Goal: Task Accomplishment & Management: Use online tool/utility

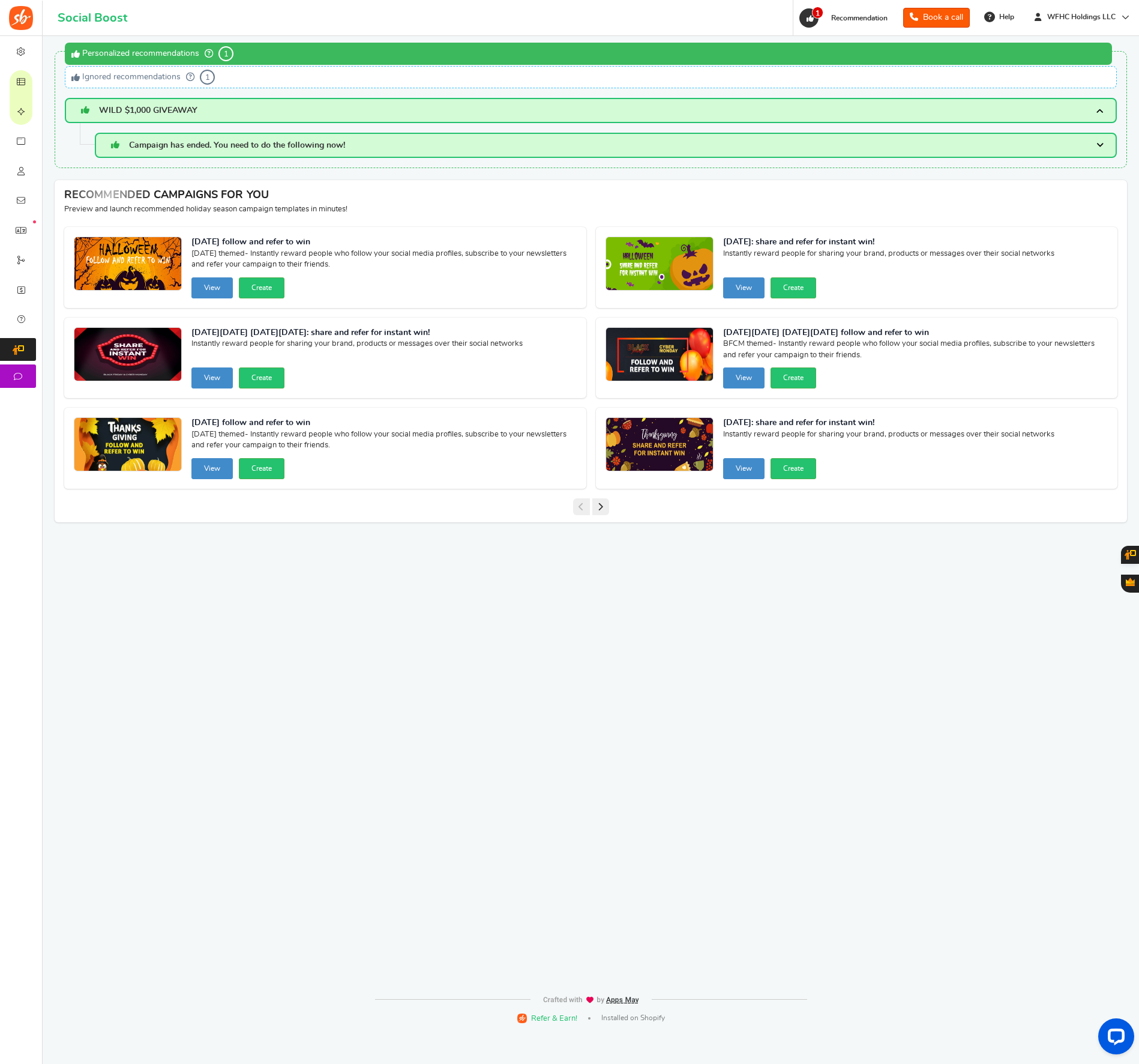
click at [286, 143] on span "Campaign has ended. You need to do the following now!" at bounding box center [237, 145] width 216 height 8
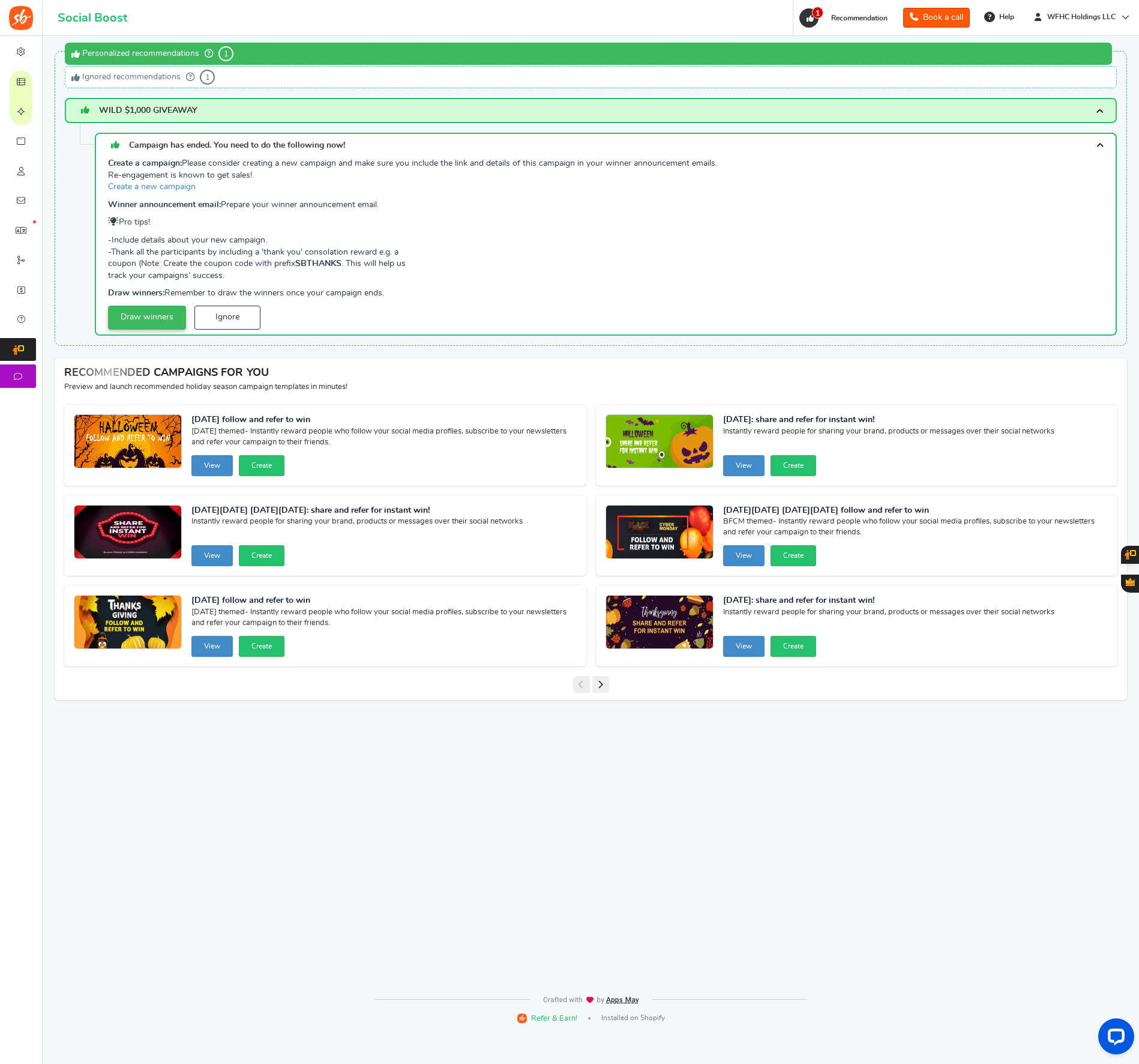
click at [162, 318] on link "Draw winners" at bounding box center [146, 317] width 78 height 24
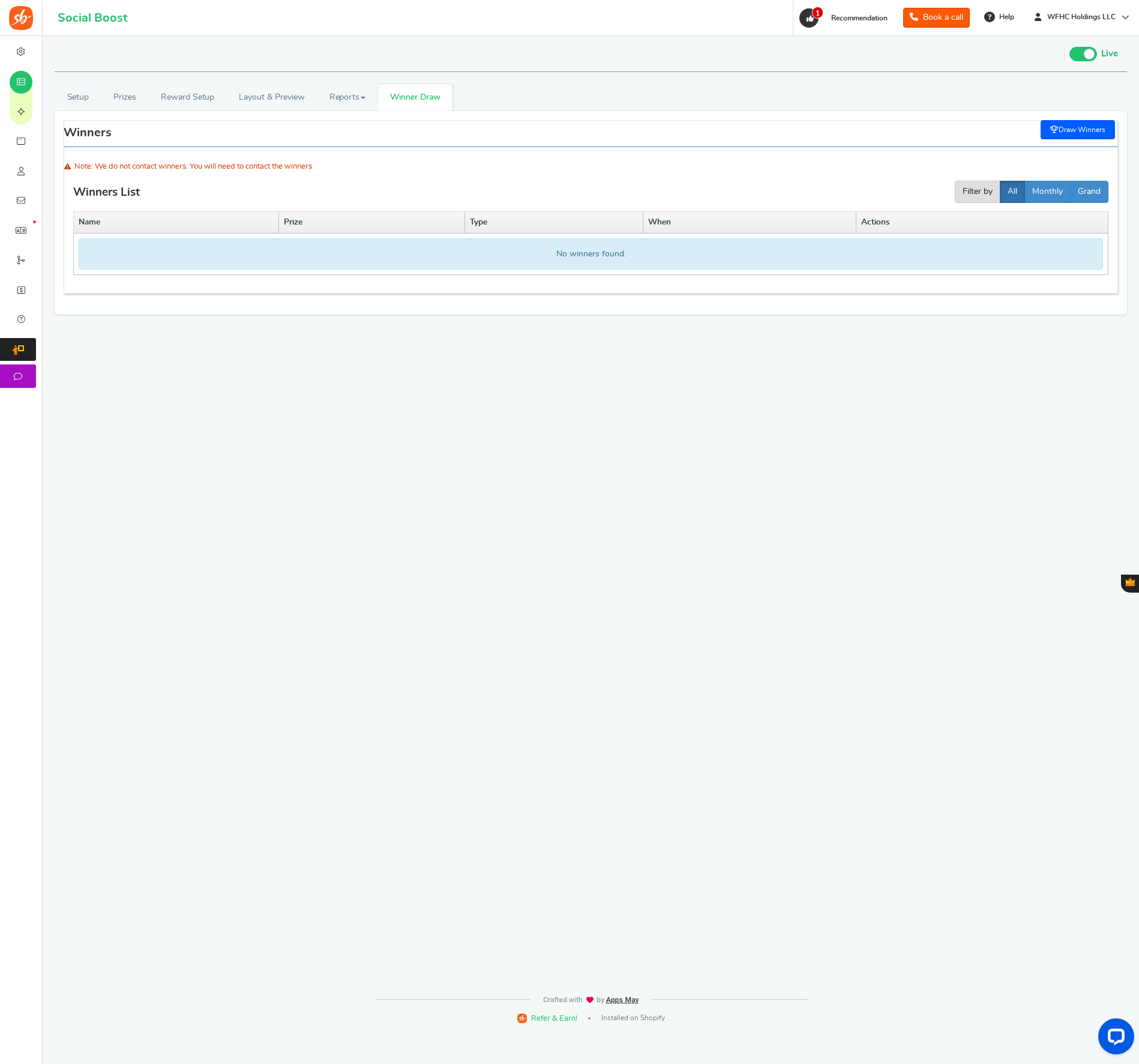
click at [561, 262] on div "No winners found." at bounding box center [591, 254] width 1024 height 32
click at [75, 95] on link "Setup" at bounding box center [78, 97] width 47 height 27
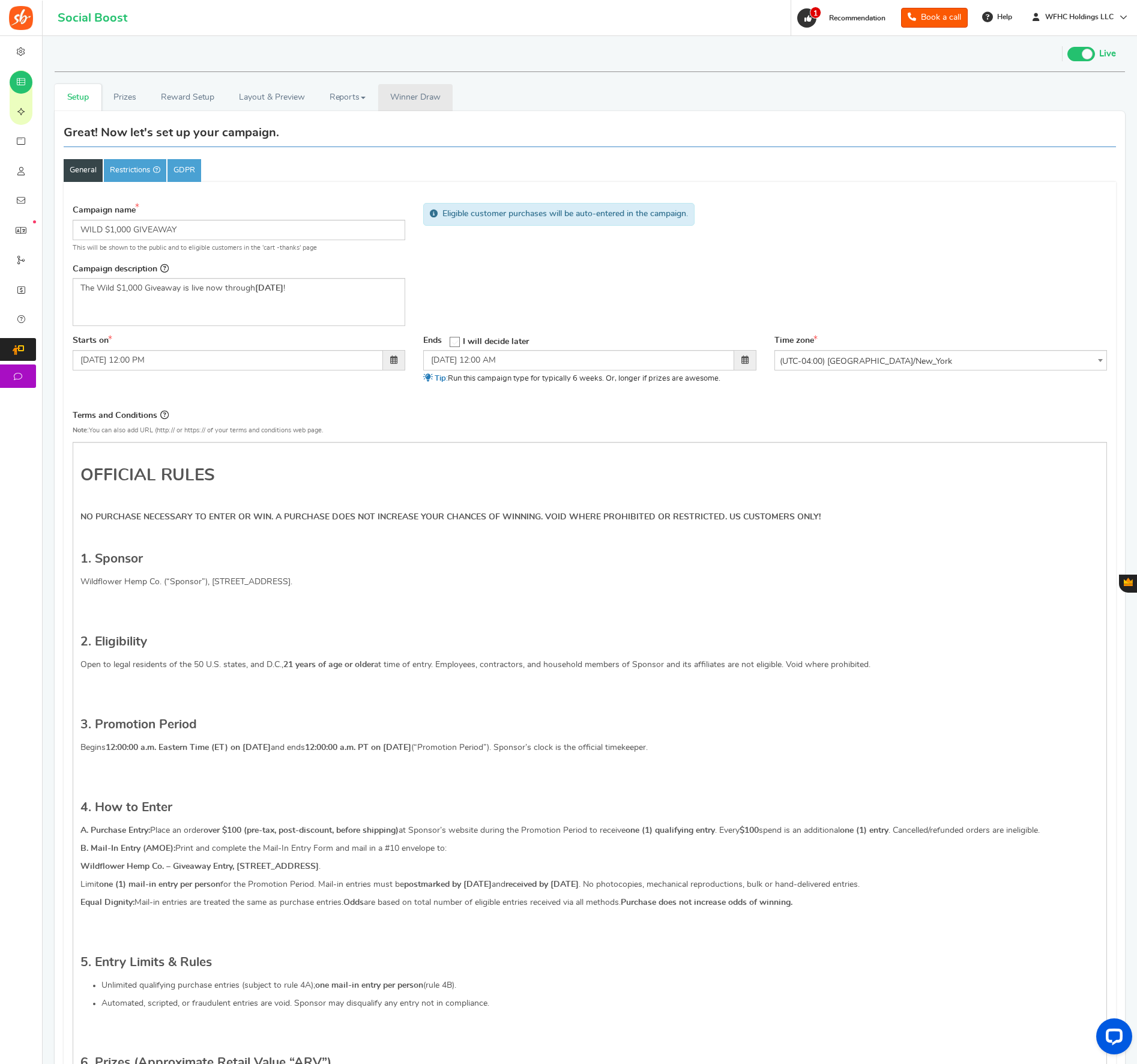
click at [386, 95] on link "Winners Winner Draw" at bounding box center [415, 97] width 75 height 27
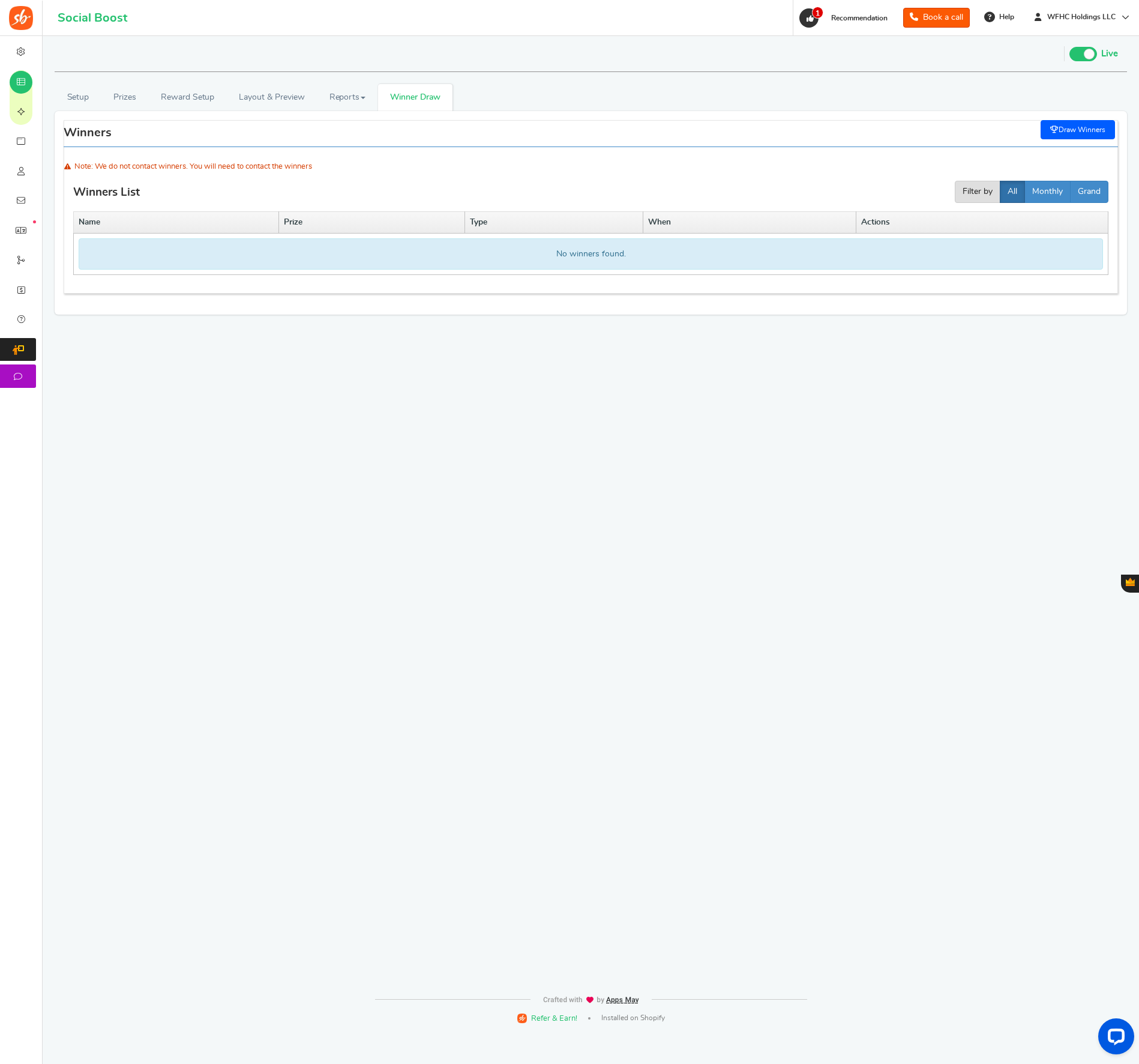
click at [1060, 126] on link "Draw Winners" at bounding box center [1077, 129] width 75 height 19
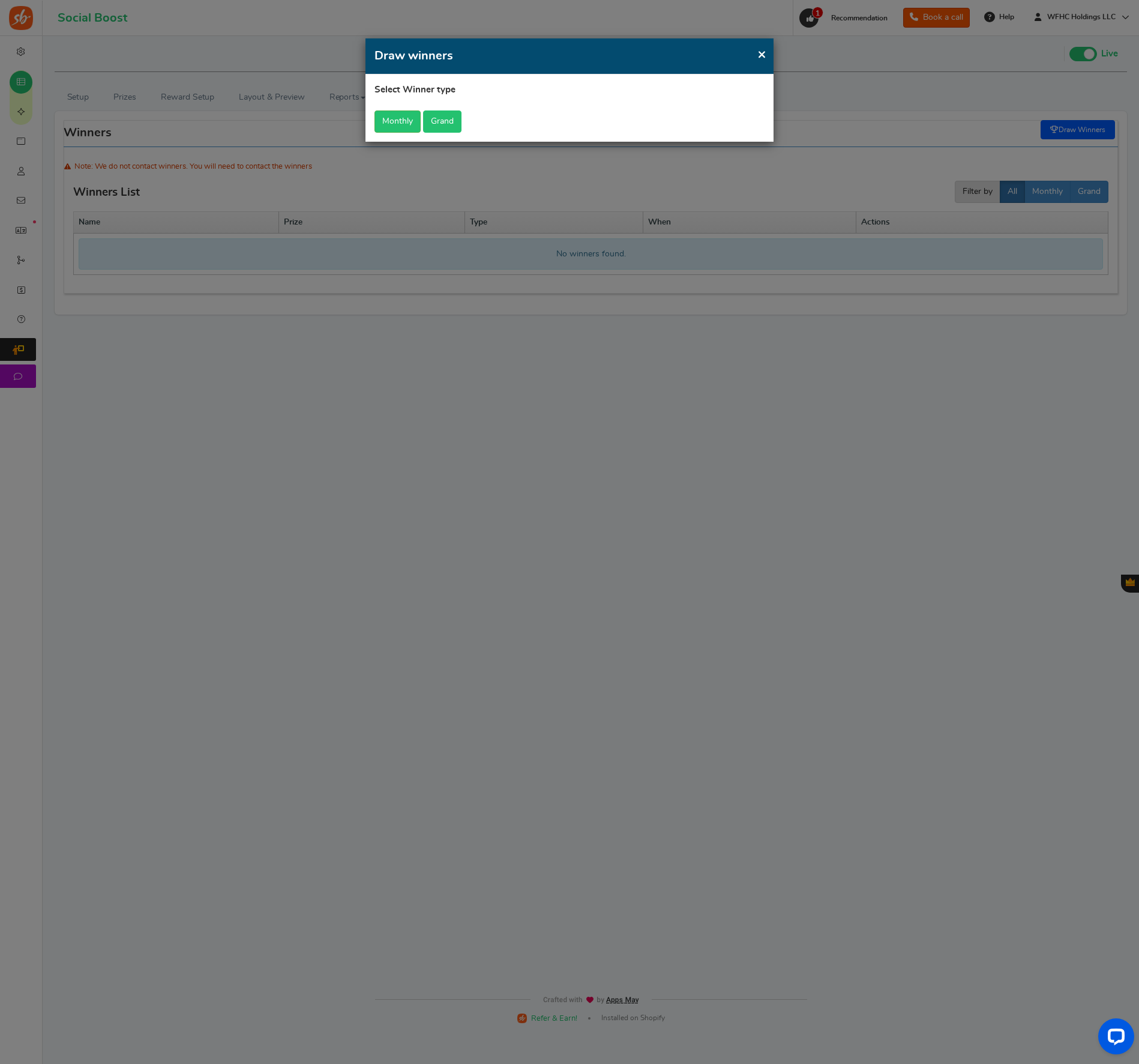
click at [438, 124] on button "Grand" at bounding box center [442, 122] width 38 height 22
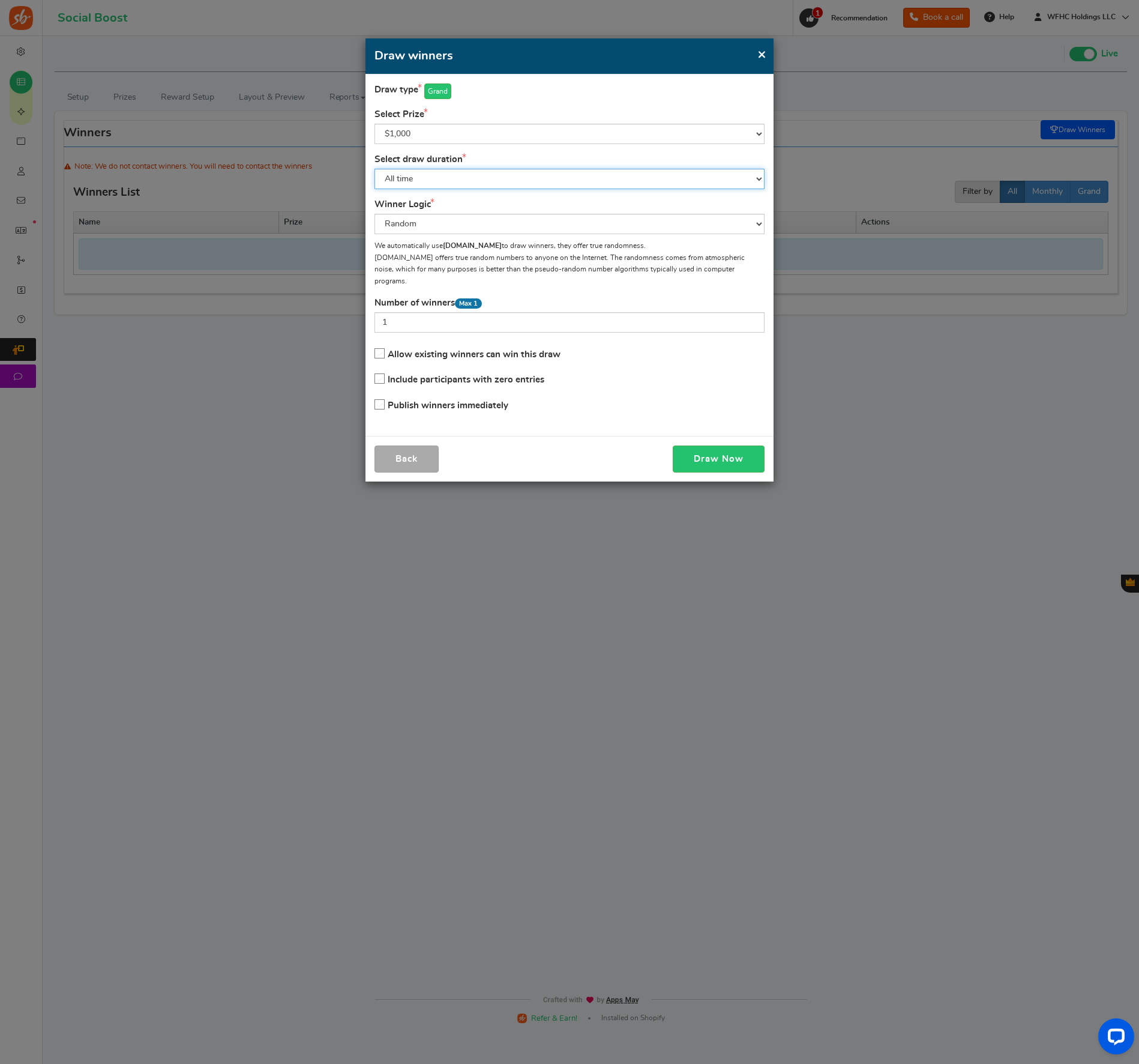
click at [454, 176] on select "All time [DATE] [DATE] The [DATE] Last 7 days This week (Sun - [DATE]) This wee…" at bounding box center [569, 178] width 390 height 21
click at [698, 445] on button "Draw Now" at bounding box center [718, 459] width 92 height 27
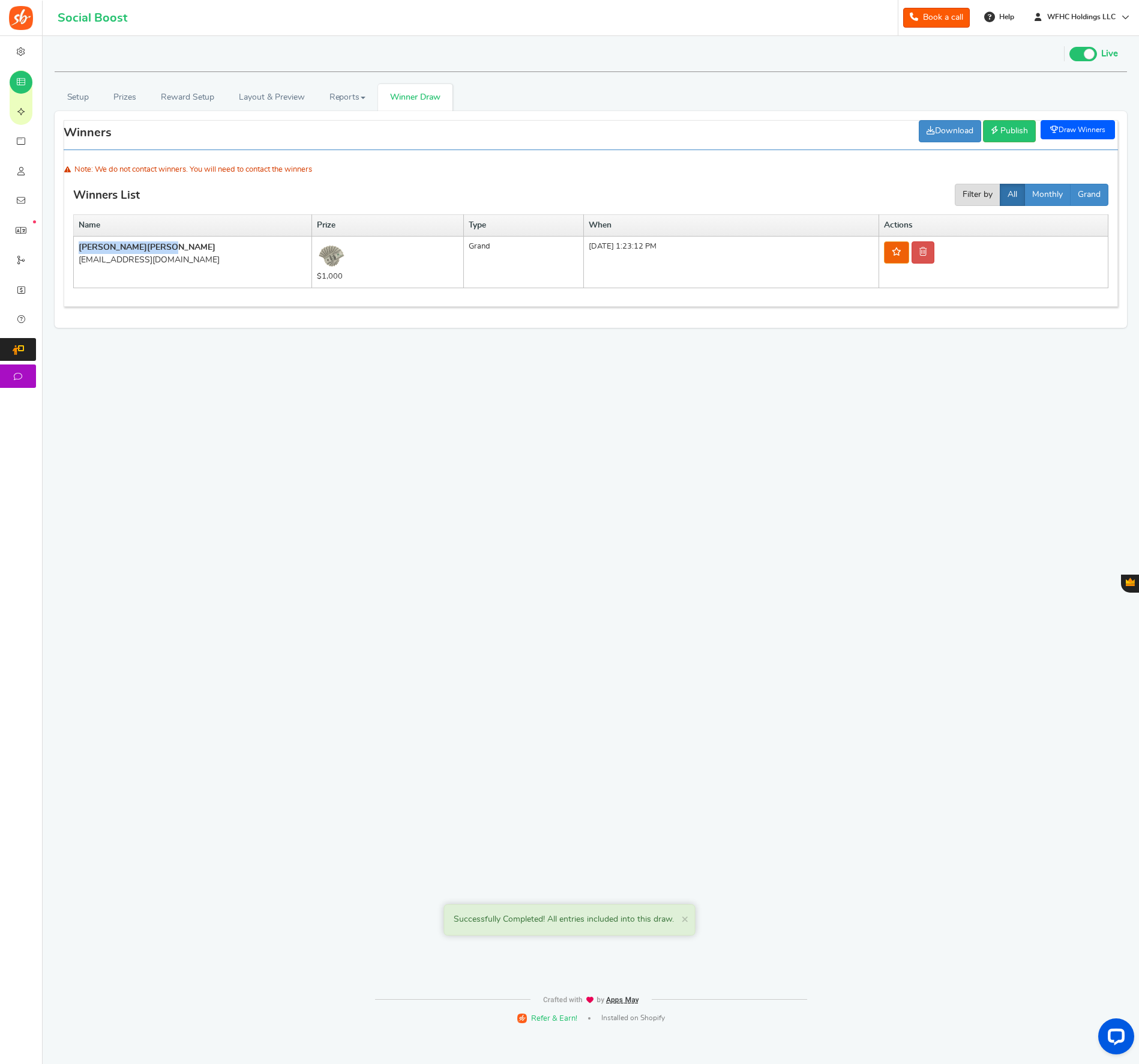
drag, startPoint x: 81, startPoint y: 248, endPoint x: 144, endPoint y: 250, distance: 63.0
click at [144, 250] on td "[PERSON_NAME] [EMAIL_ADDRESS][DOMAIN_NAME]" at bounding box center [193, 262] width 238 height 52
copy b "[PERSON_NAME]"
drag, startPoint x: 185, startPoint y: 261, endPoint x: 78, endPoint y: 259, distance: 107.0
click at [78, 259] on div "[EMAIL_ADDRESS][DOMAIN_NAME]" at bounding box center [192, 260] width 228 height 12
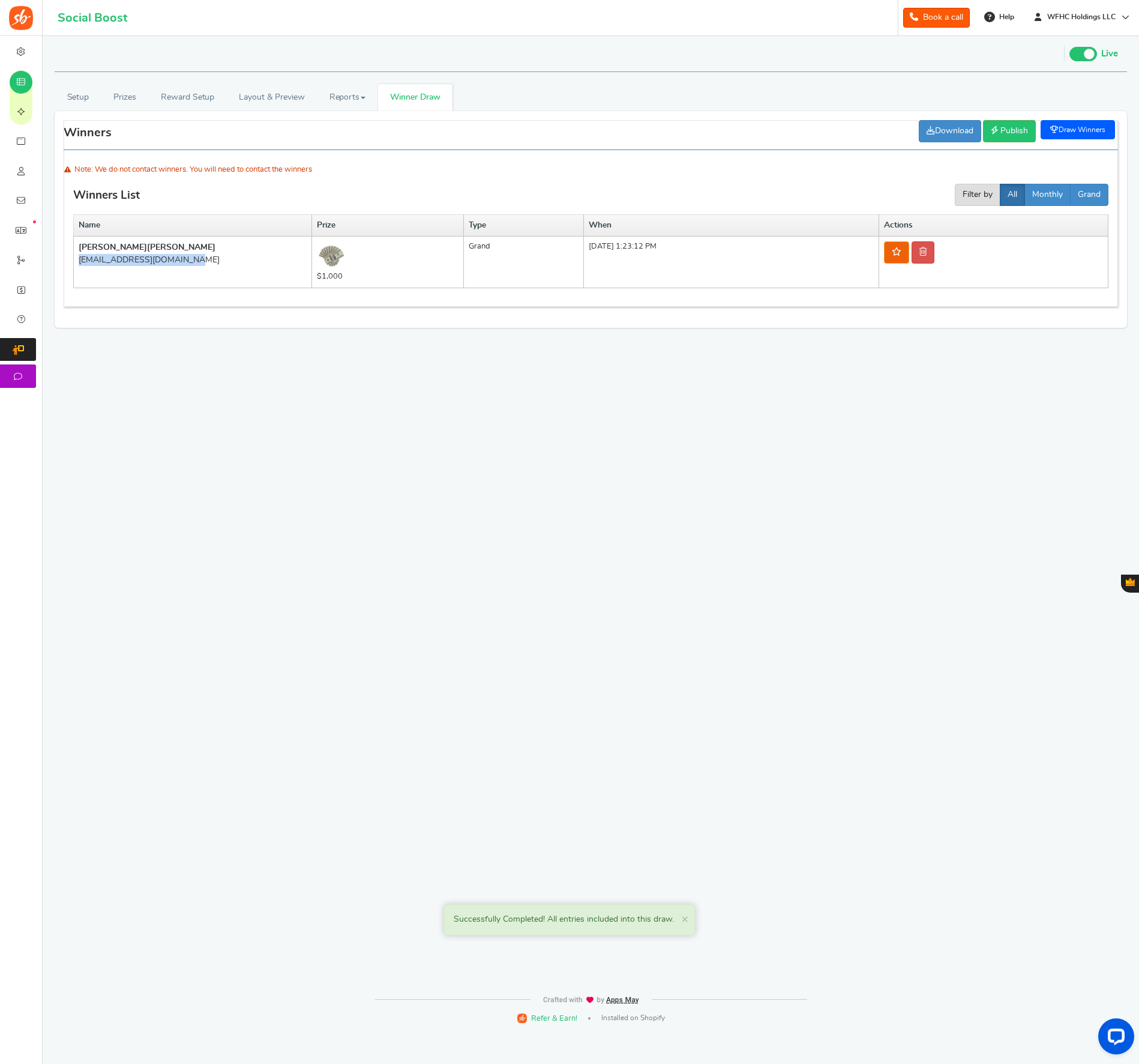
copy div "[EMAIL_ADDRESS][DOMAIN_NAME]"
click at [1067, 130] on link "Draw Winners" at bounding box center [1077, 129] width 75 height 19
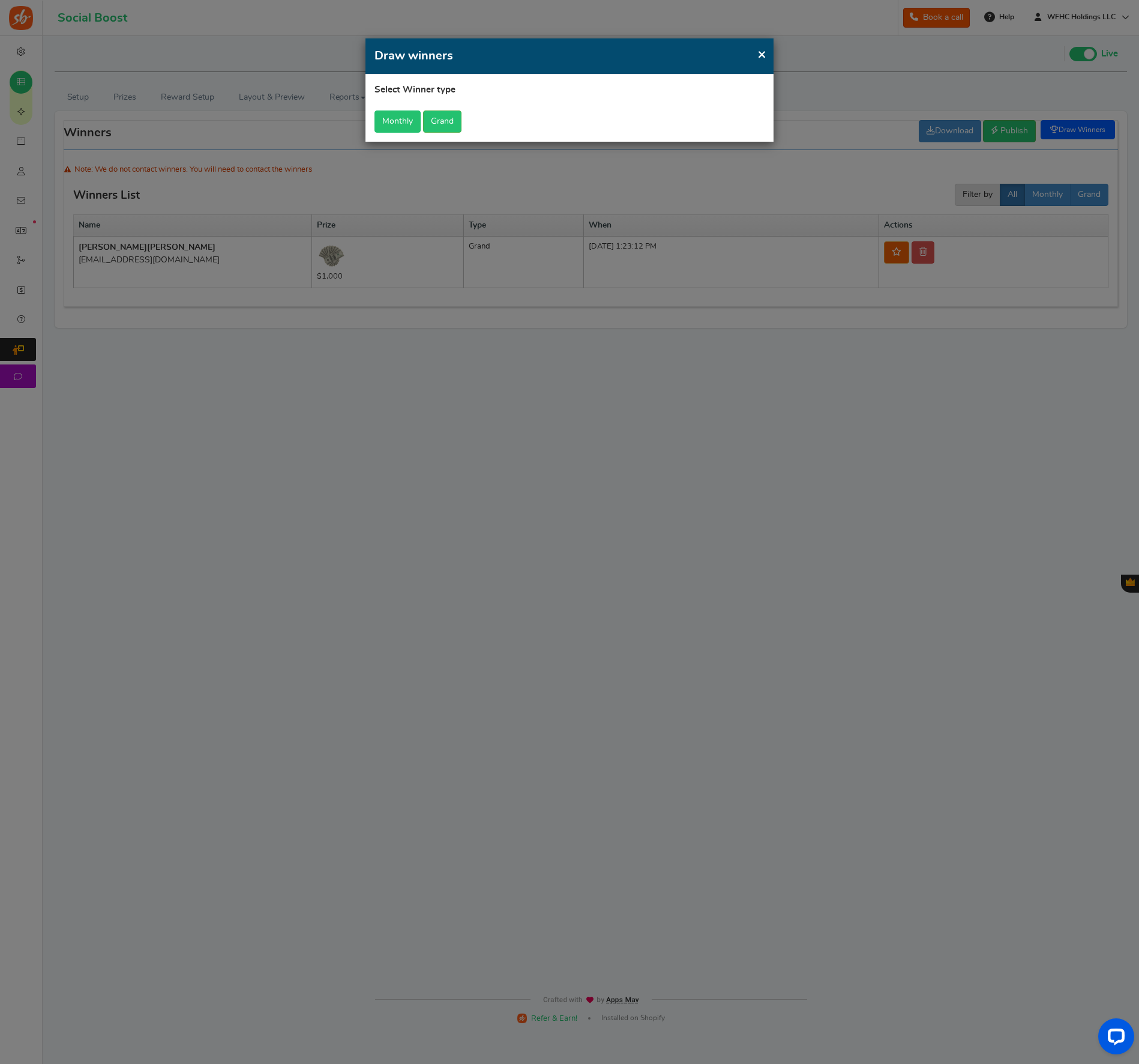
click at [408, 127] on button "Monthly" at bounding box center [398, 122] width 46 height 22
select select "this_month"
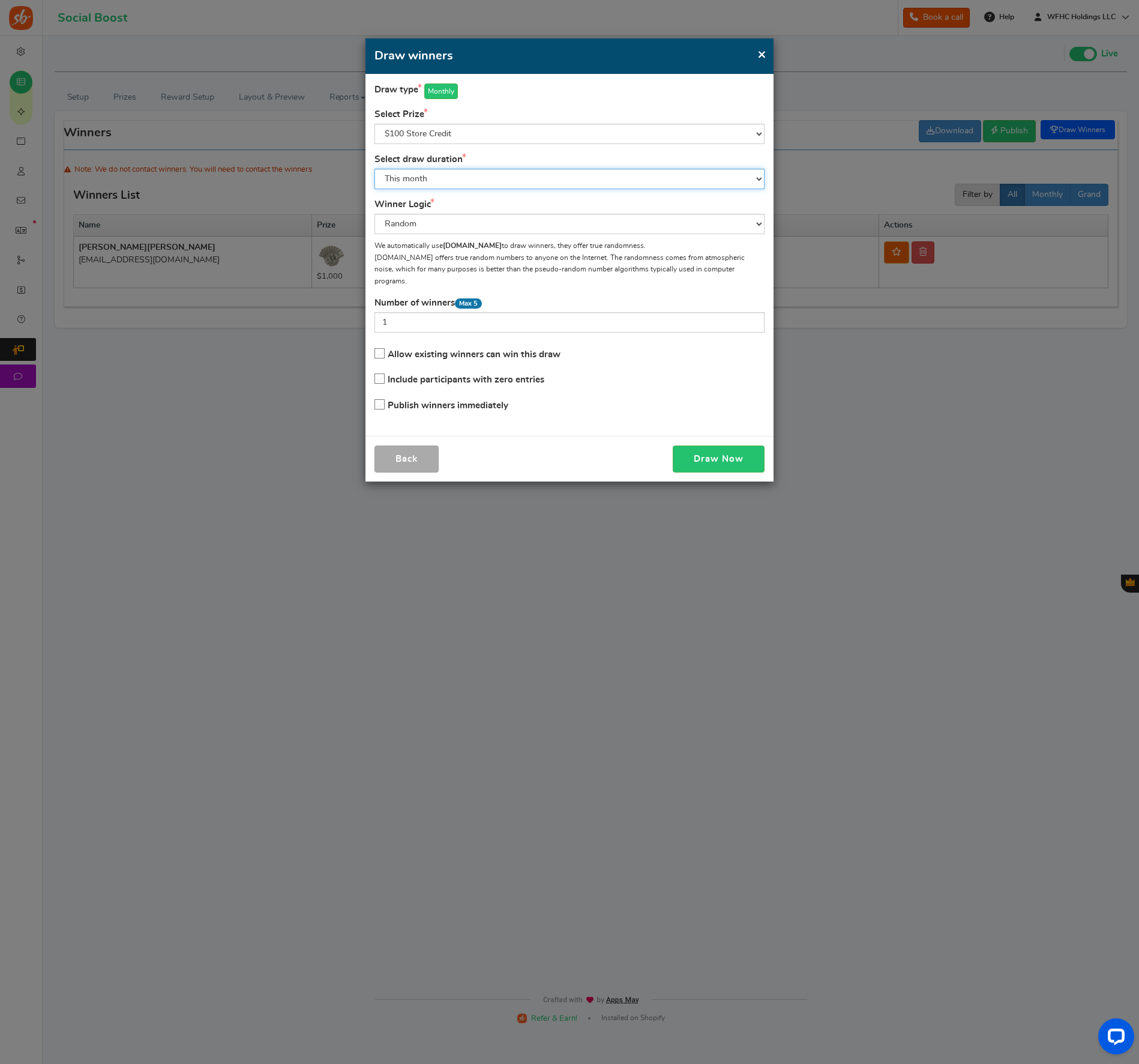
click at [460, 175] on select "All time [DATE] [DATE] The [DATE] Last 7 days This week (Sun - [DATE]) This wee…" at bounding box center [569, 178] width 390 height 21
drag, startPoint x: 391, startPoint y: 311, endPoint x: 378, endPoint y: 312, distance: 13.0
click at [378, 312] on input "1" at bounding box center [569, 322] width 390 height 21
type input "5"
drag, startPoint x: 612, startPoint y: 345, endPoint x: 655, endPoint y: 400, distance: 69.8
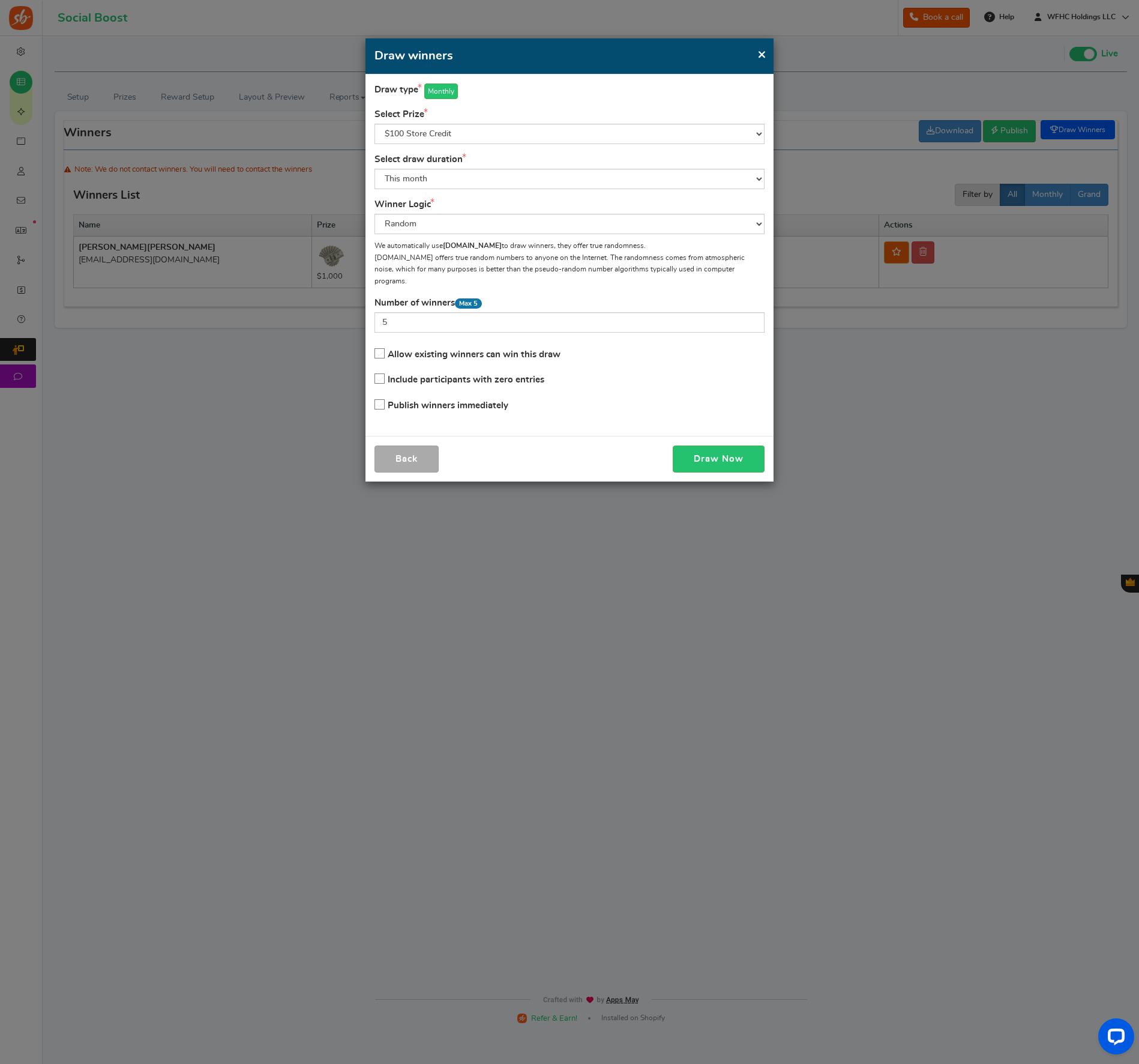
click at [611, 345] on div "Allow existing winners can win this draw Include participants with zero entries…" at bounding box center [569, 379] width 390 height 76
click at [704, 453] on button "Draw Now" at bounding box center [718, 459] width 92 height 27
click at [468, 185] on select "All time [DATE] [DATE] The [DATE] Last 7 days This week (Sun - [DATE]) This wee…" at bounding box center [569, 178] width 390 height 21
select select "last_month"
click at [375, 168] on select "All time [DATE] [DATE] The [DATE] Last 7 days This week (Sun - [DATE]) This wee…" at bounding box center [569, 178] width 390 height 21
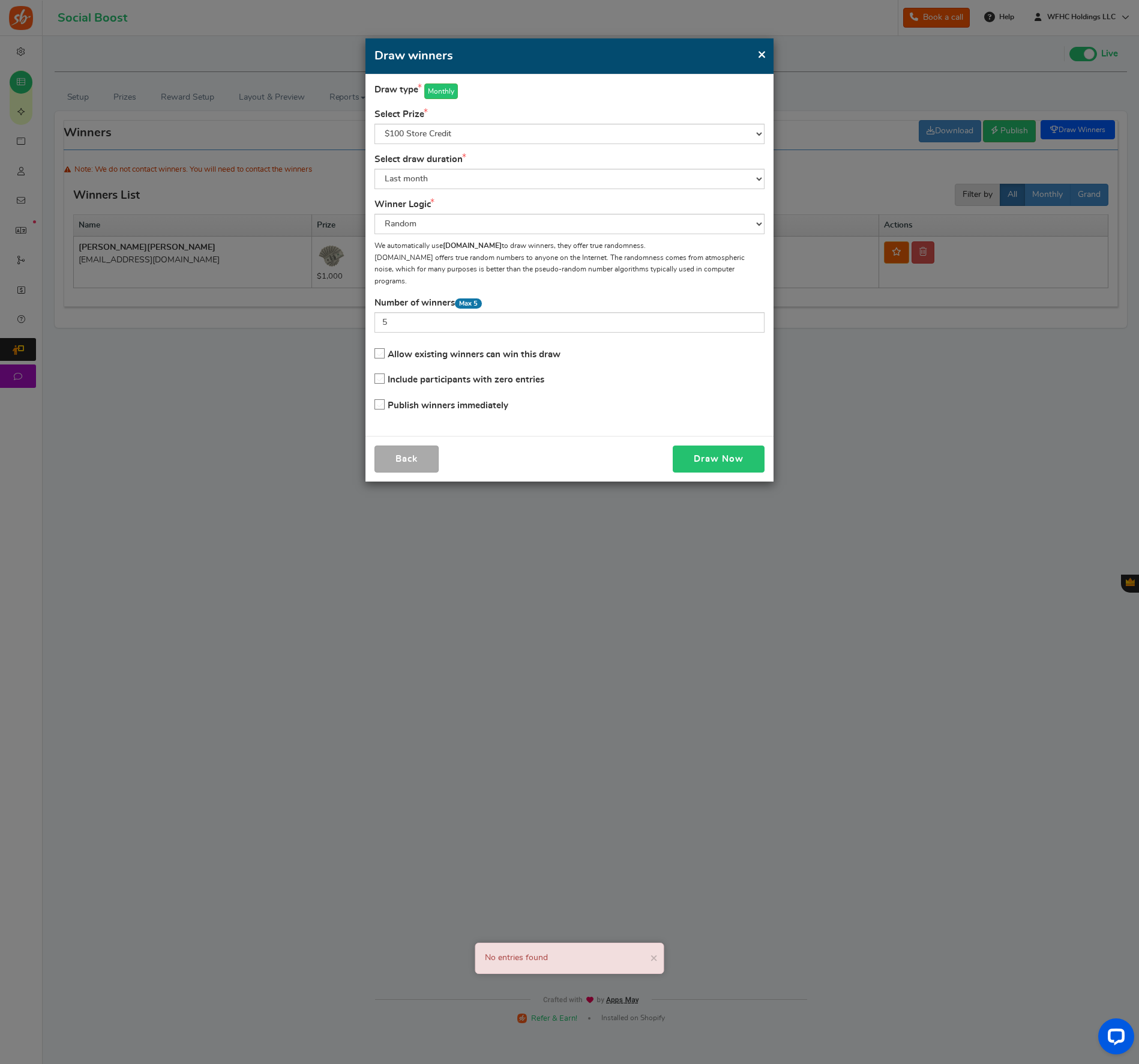
click at [691, 445] on button "Draw Now" at bounding box center [718, 459] width 92 height 27
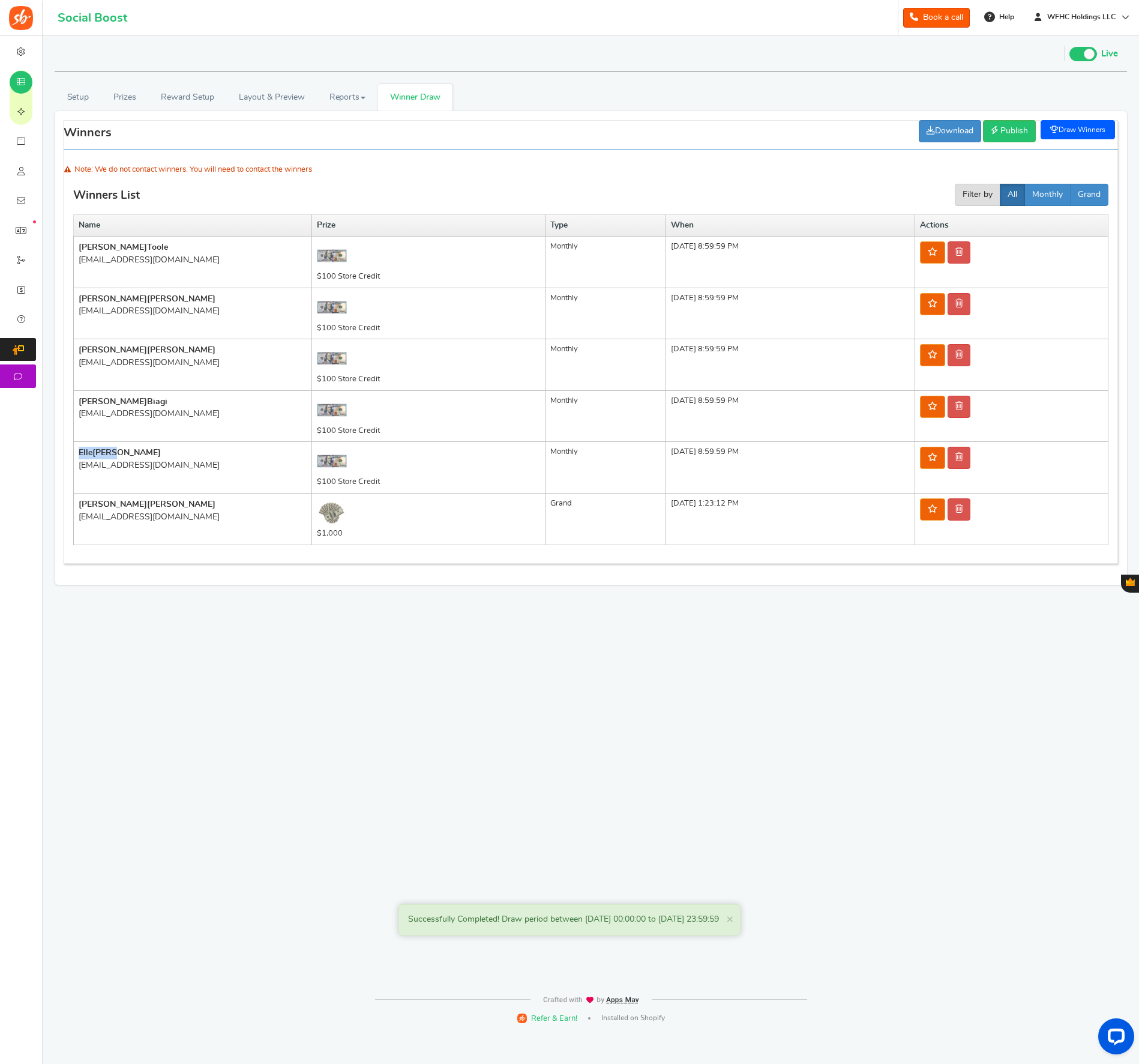
drag, startPoint x: 118, startPoint y: 453, endPoint x: 76, endPoint y: 455, distance: 42.0
click at [76, 455] on td "[PERSON_NAME] [EMAIL_ADDRESS][DOMAIN_NAME]" at bounding box center [193, 467] width 238 height 52
copy b "[PERSON_NAME]"
drag, startPoint x: 172, startPoint y: 468, endPoint x: 86, endPoint y: 458, distance: 86.6
click at [78, 468] on td "[PERSON_NAME] [EMAIL_ADDRESS][DOMAIN_NAME]" at bounding box center [193, 467] width 238 height 52
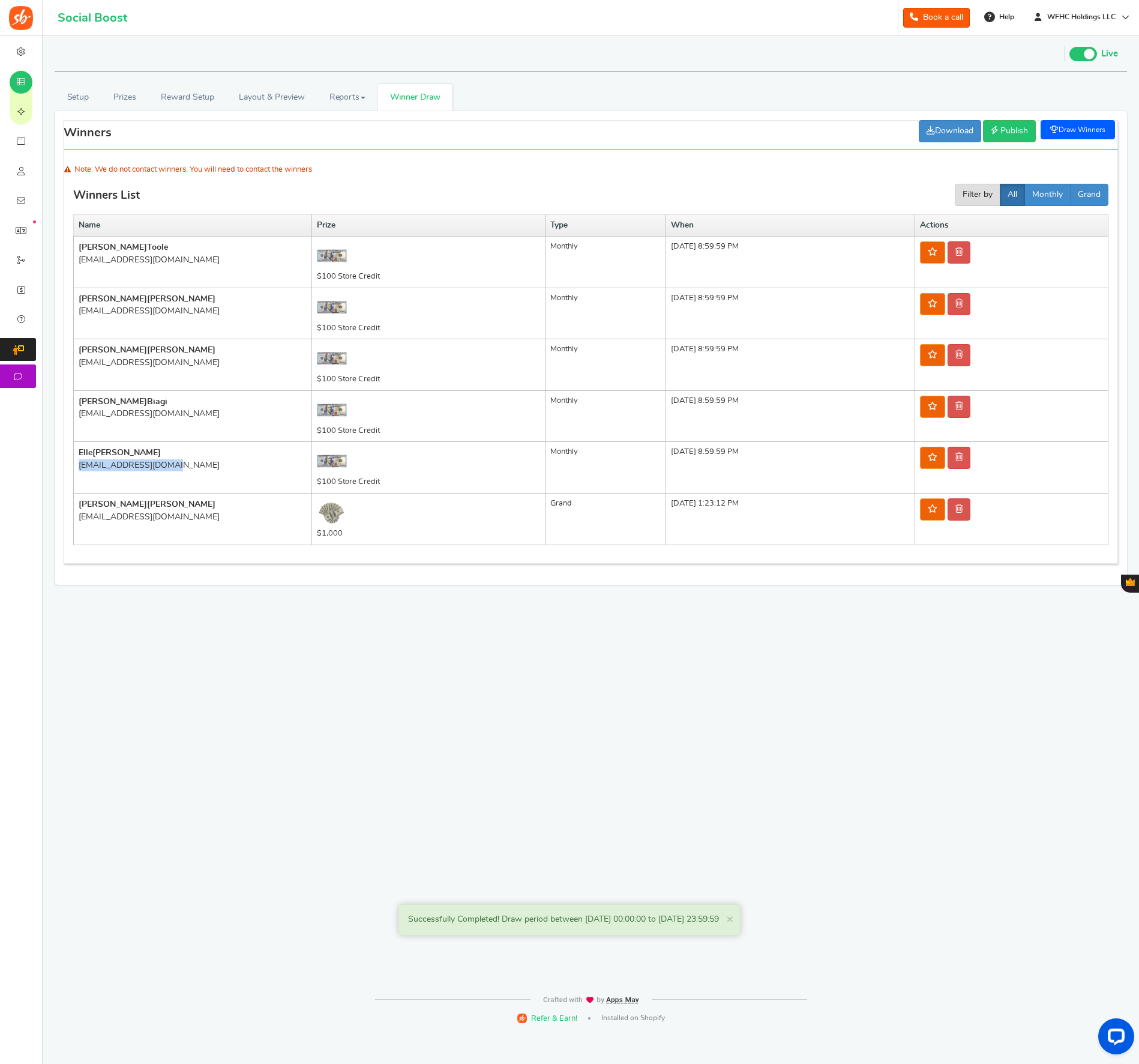
copy div "[EMAIL_ADDRESS][DOMAIN_NAME]"
drag, startPoint x: 86, startPoint y: 518, endPoint x: 198, endPoint y: 518, distance: 112.0
click at [198, 518] on div "[EMAIL_ADDRESS][DOMAIN_NAME]" at bounding box center [192, 517] width 228 height 12
copy div "[EMAIL_ADDRESS][DOMAIN_NAME]"
click at [217, 518] on div "[EMAIL_ADDRESS][DOMAIN_NAME]" at bounding box center [192, 517] width 228 height 12
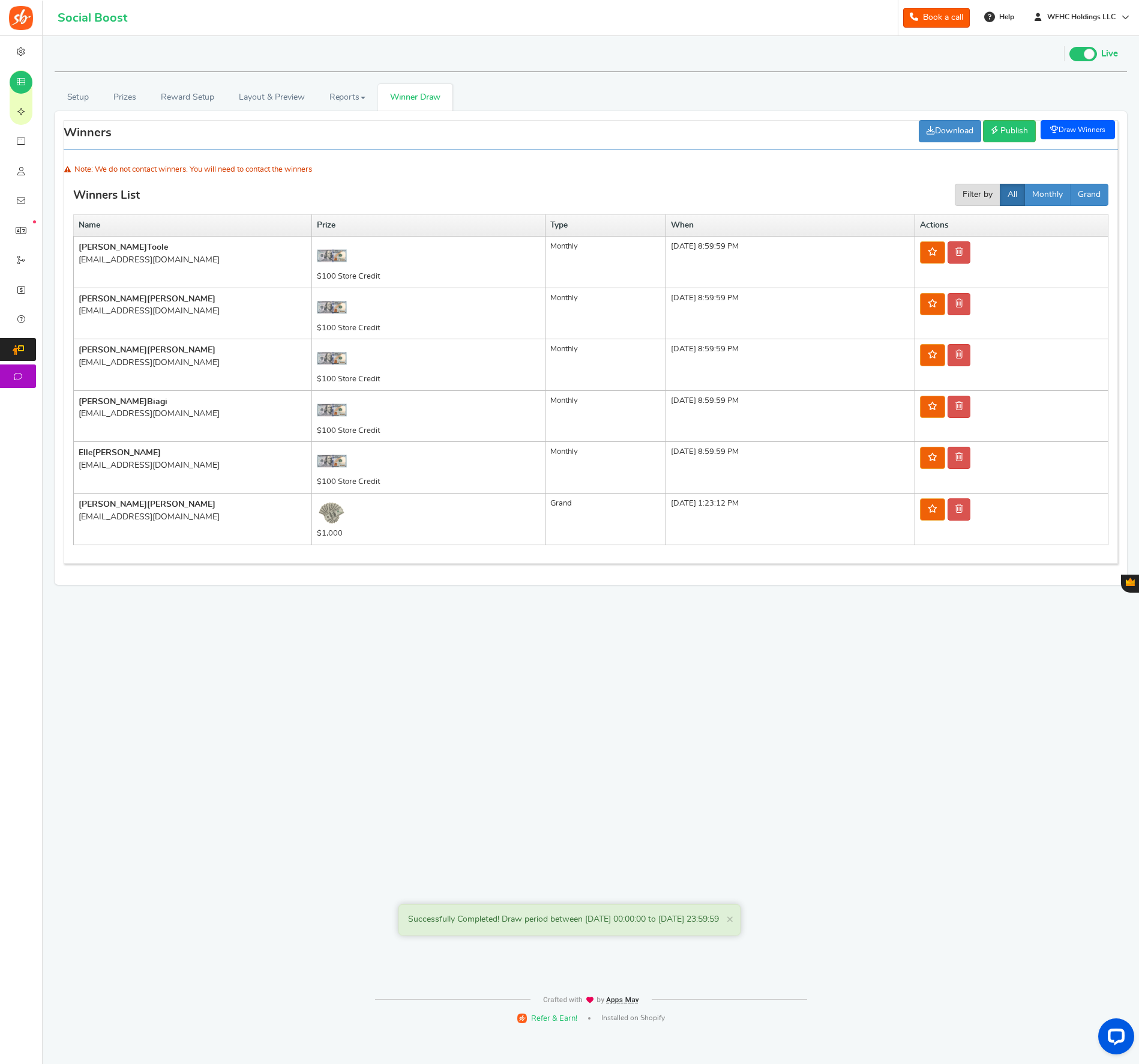
drag, startPoint x: 644, startPoint y: 504, endPoint x: 746, endPoint y: 507, distance: 102.0
click at [746, 507] on td "[DATE] 1:23:12 PM" at bounding box center [790, 519] width 249 height 52
click at [747, 507] on td "[DATE] 1:23:12 PM" at bounding box center [790, 519] width 249 height 52
drag, startPoint x: 129, startPoint y: 521, endPoint x: 208, endPoint y: 524, distance: 79.1
click at [208, 524] on td "[PERSON_NAME] [EMAIL_ADDRESS][DOMAIN_NAME]" at bounding box center [193, 519] width 238 height 52
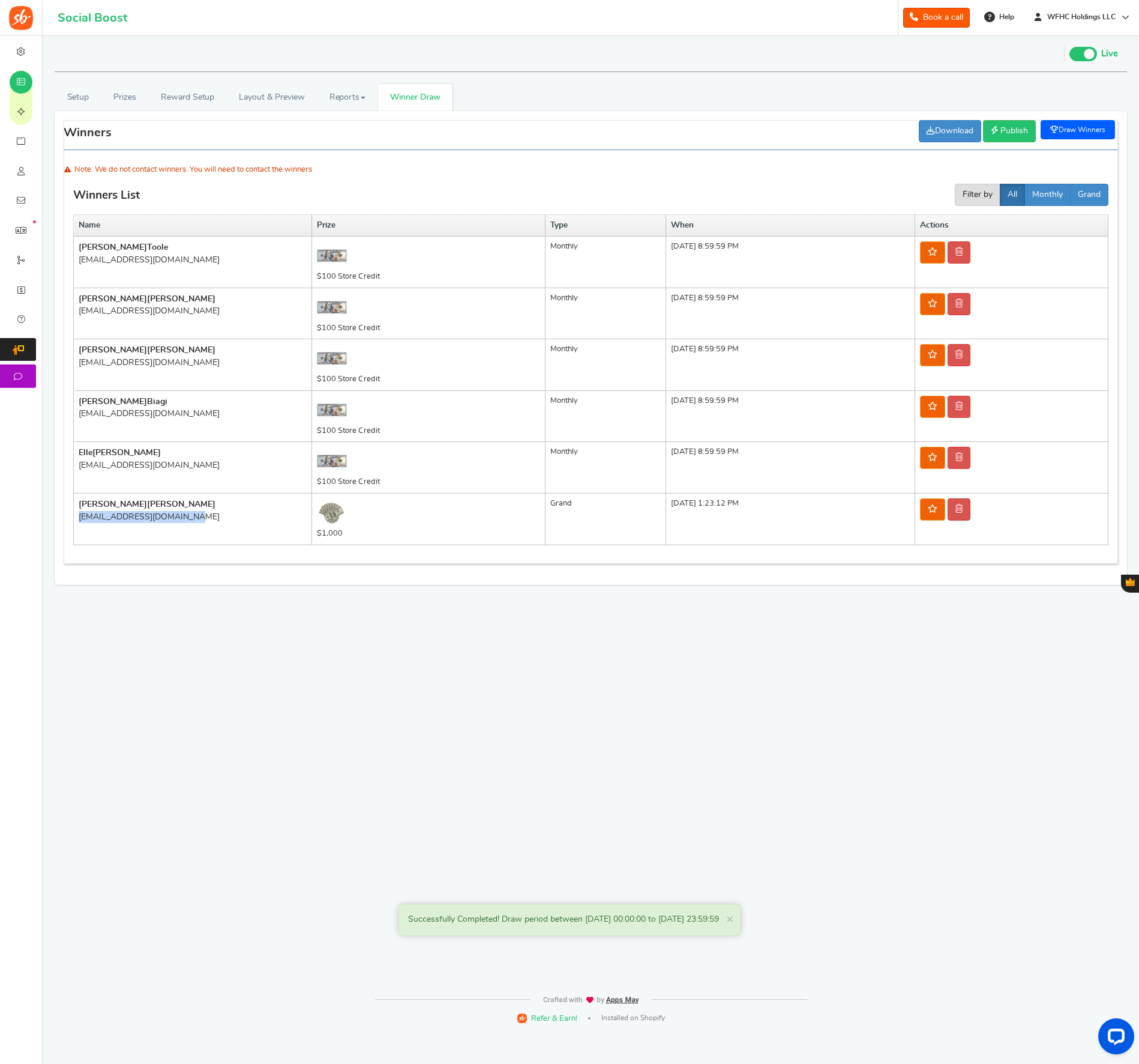
copy div "[EMAIL_ADDRESS][DOMAIN_NAME]"
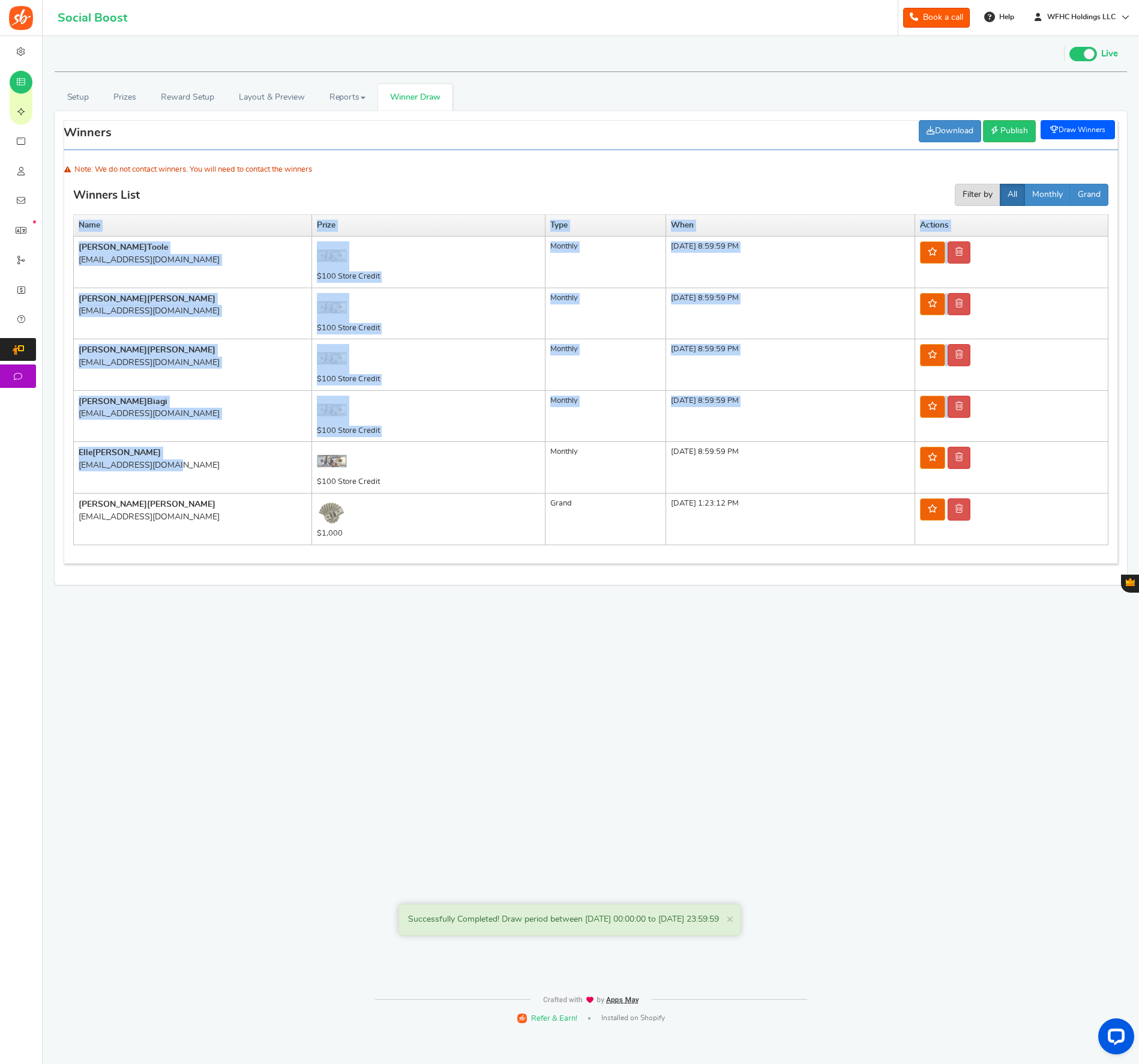
drag, startPoint x: 170, startPoint y: 466, endPoint x: 71, endPoint y: 468, distance: 99.0
click at [70, 469] on div "Winners List Filter by All Daily Weekly Monthly Grand Name Prize Type When Acti…" at bounding box center [591, 342] width 1054 height 443
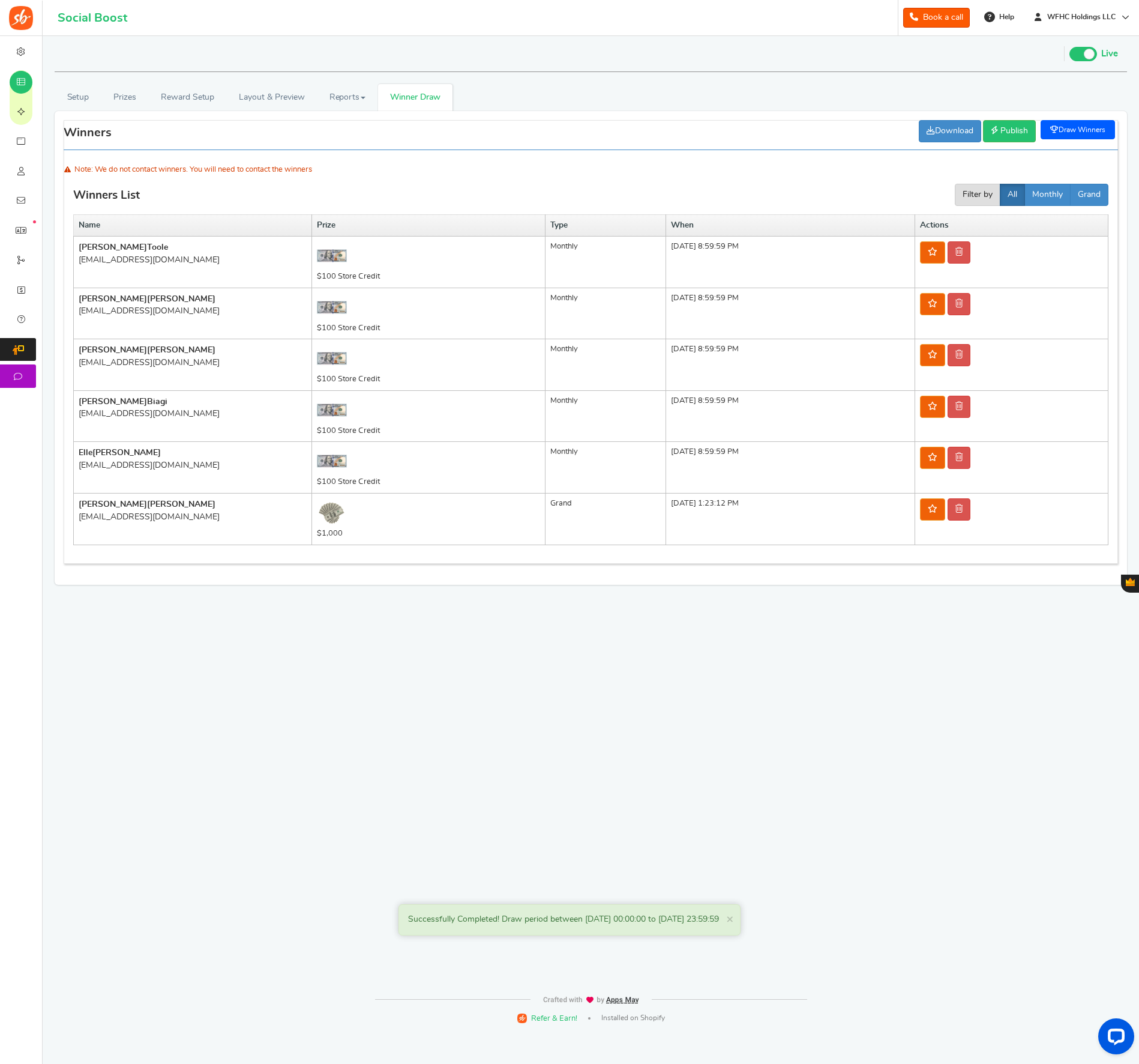
click at [83, 466] on div "[EMAIL_ADDRESS][DOMAIN_NAME]" at bounding box center [192, 465] width 228 height 12
drag, startPoint x: 83, startPoint y: 466, endPoint x: 179, endPoint y: 469, distance: 96.0
click at [179, 469] on div "[EMAIL_ADDRESS][DOMAIN_NAME]" at bounding box center [192, 465] width 228 height 12
copy div "[EMAIL_ADDRESS][DOMAIN_NAME]"
drag, startPoint x: 155, startPoint y: 417, endPoint x: 79, endPoint y: 419, distance: 76.0
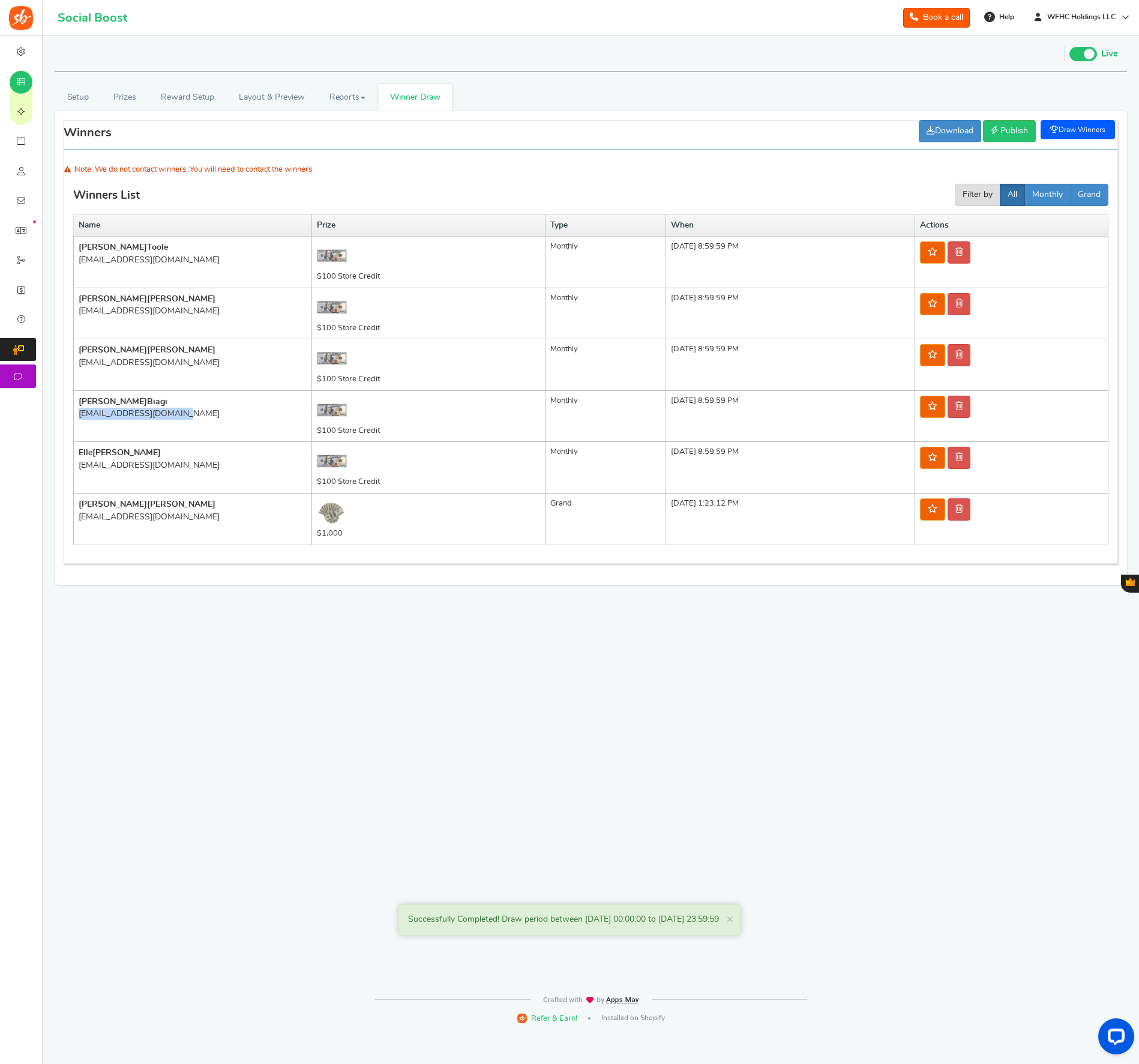
click at [77, 416] on td "[PERSON_NAME] [PERSON_NAME][EMAIL_ADDRESS][PERSON_NAME][DOMAIN_NAME]" at bounding box center [193, 415] width 238 height 52
copy div "[EMAIL_ADDRESS][DOMAIN_NAME]"
drag, startPoint x: 78, startPoint y: 362, endPoint x: 166, endPoint y: 365, distance: 88.1
click at [166, 365] on div "[EMAIL_ADDRESS][DOMAIN_NAME]" at bounding box center [192, 362] width 228 height 12
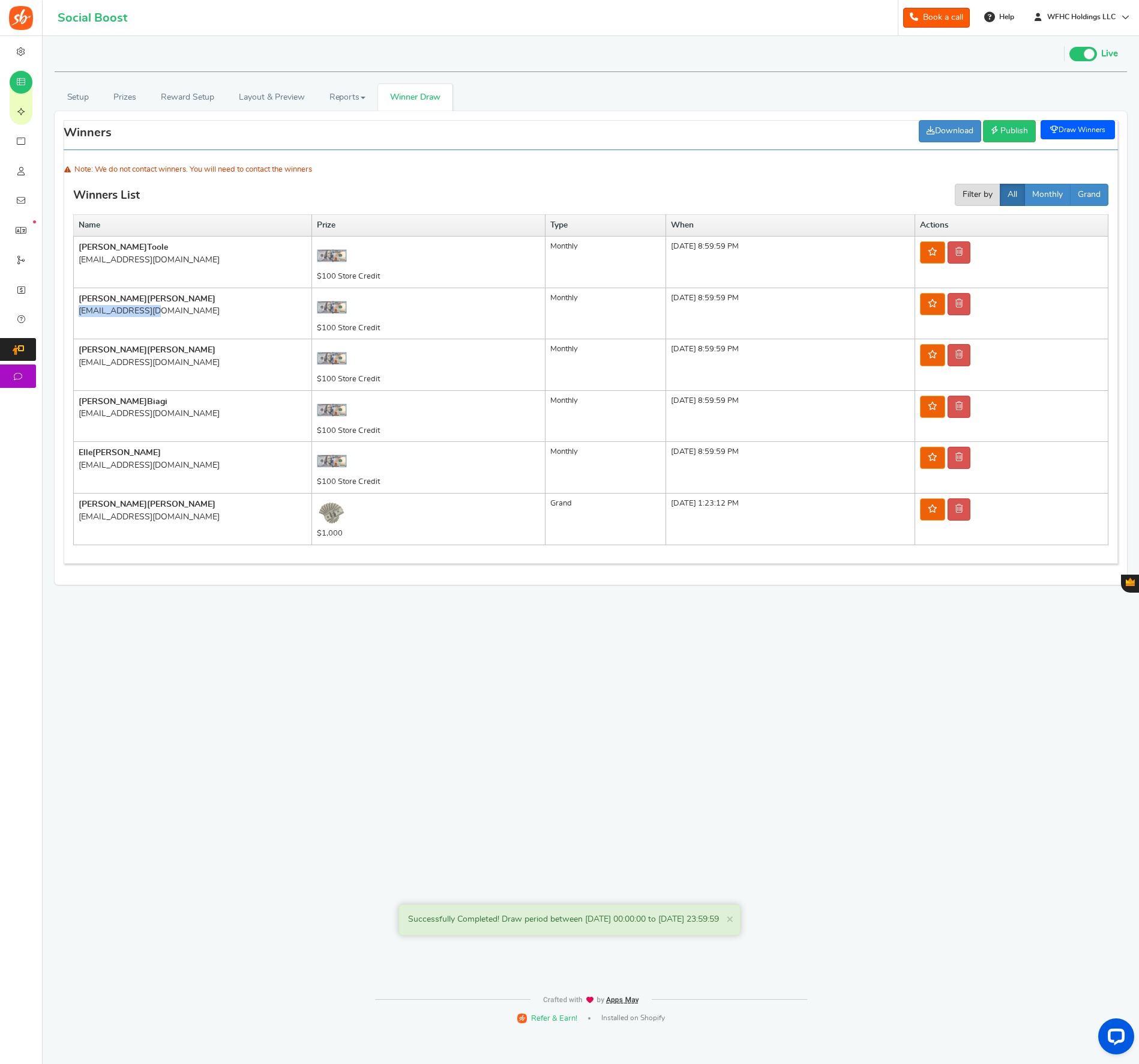
drag, startPoint x: 114, startPoint y: 312, endPoint x: 78, endPoint y: 315, distance: 36.1
click at [78, 315] on td "[PERSON_NAME] [EMAIL_ADDRESS][DOMAIN_NAME]" at bounding box center [193, 313] width 238 height 52
drag, startPoint x: 149, startPoint y: 260, endPoint x: 76, endPoint y: 262, distance: 73.0
click at [76, 261] on td "[PERSON_NAME] [EMAIL_ADDRESS][DOMAIN_NAME]" at bounding box center [193, 262] width 238 height 52
click at [278, 192] on div "Winners List Filter by All Daily Weekly Monthly Grand" at bounding box center [591, 170] width 1035 height 87
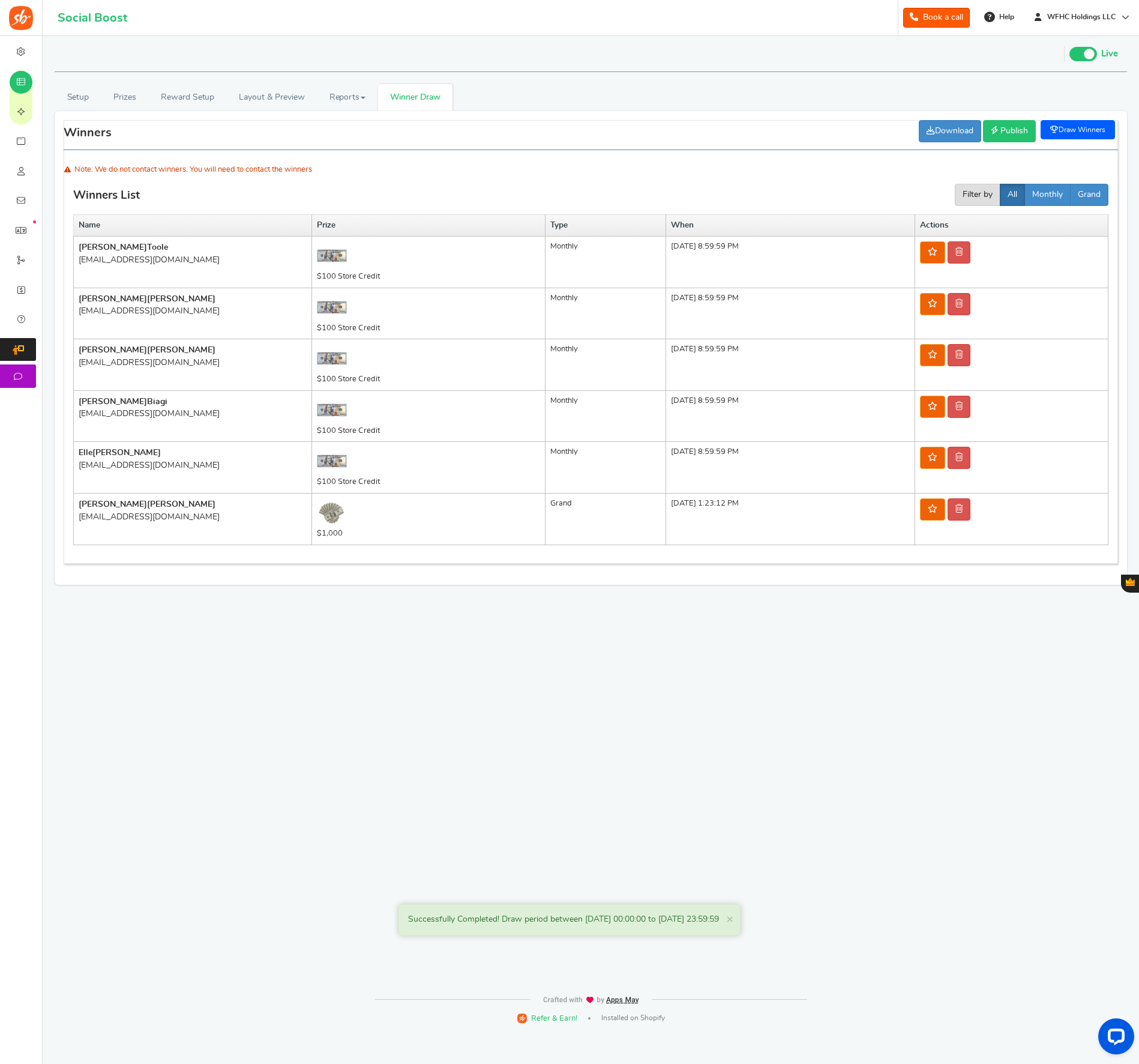
click at [1014, 138] on link "Publish Unpublish" at bounding box center [1009, 131] width 53 height 22
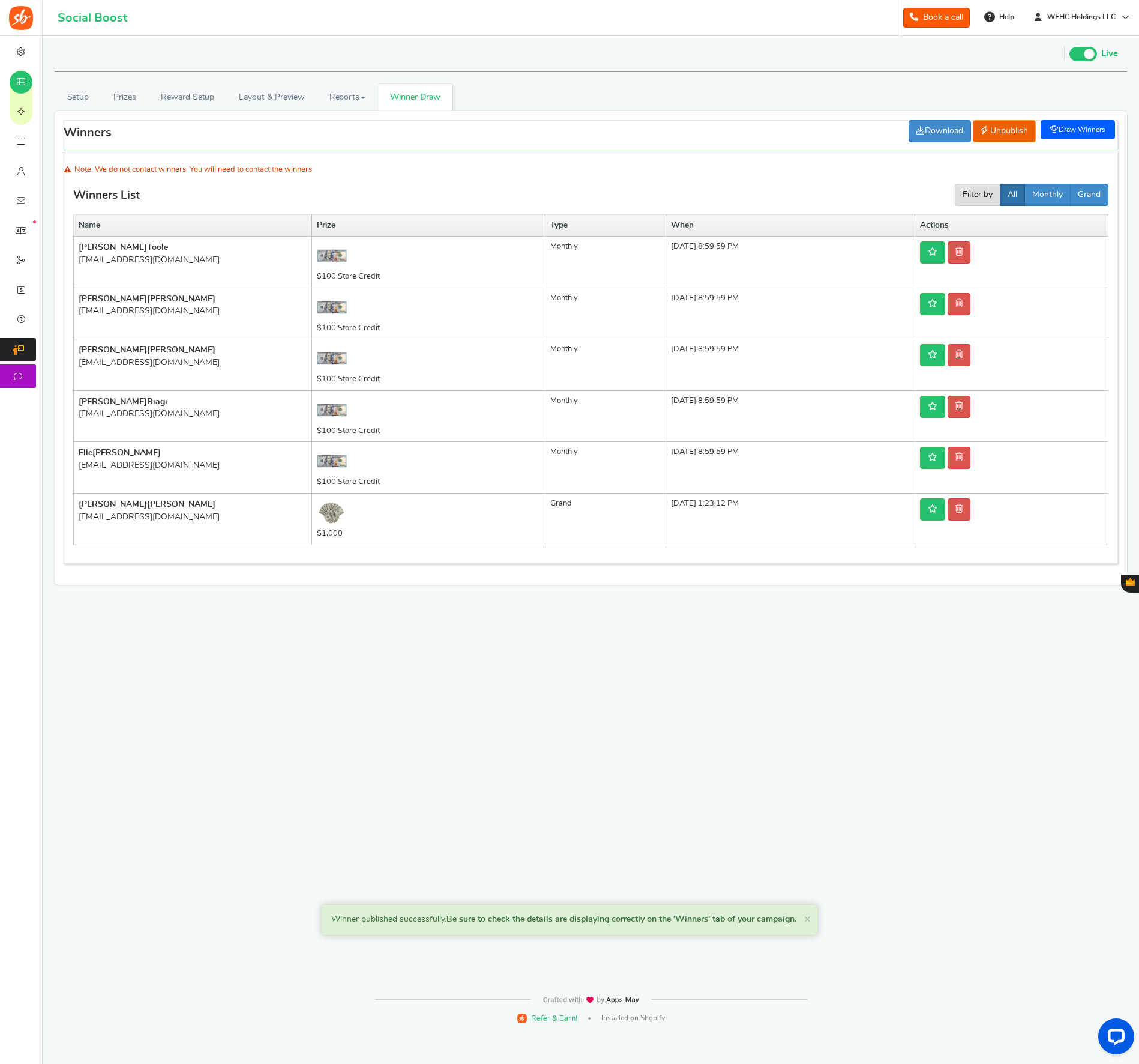
click at [538, 169] on div "Note: We do not contact winners. You will need to contact the winners" at bounding box center [591, 170] width 1054 height 15
drag, startPoint x: 450, startPoint y: 919, endPoint x: 684, endPoint y: 929, distance: 234.2
click at [684, 929] on div "Winner published successfully. Be sure to check the details are displaying corr…" at bounding box center [569, 919] width 496 height 32
click at [682, 936] on div "RECOMMENDED CAMPAIGNS FOR YOU New Preview and launch recommended holiday season…" at bounding box center [591, 512] width 1078 height 952
click at [416, 101] on span "Winner Draw" at bounding box center [415, 98] width 50 height 12
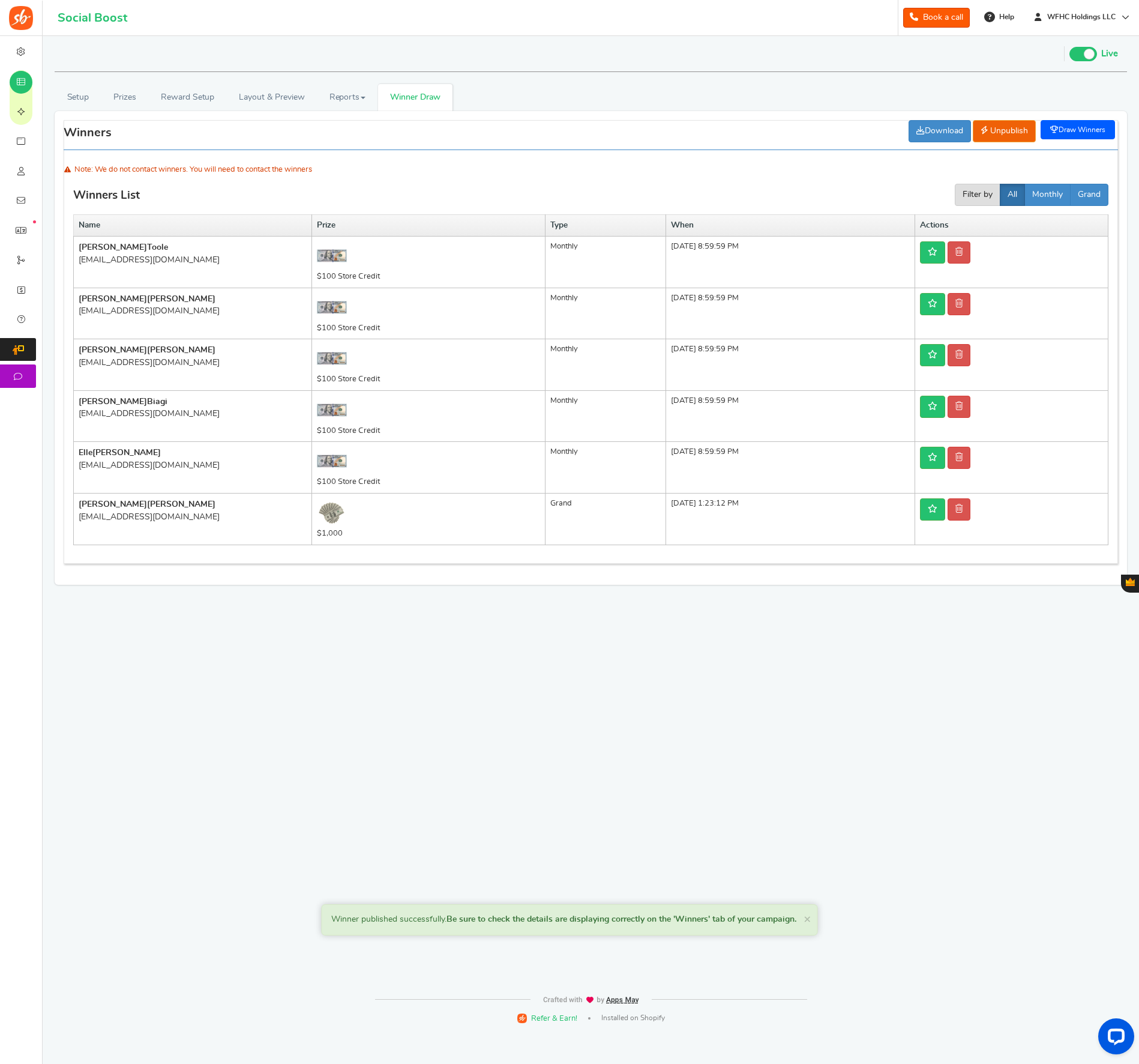
click at [405, 94] on span "Winner Draw" at bounding box center [415, 98] width 50 height 12
click at [78, 102] on link "Setup" at bounding box center [78, 97] width 47 height 27
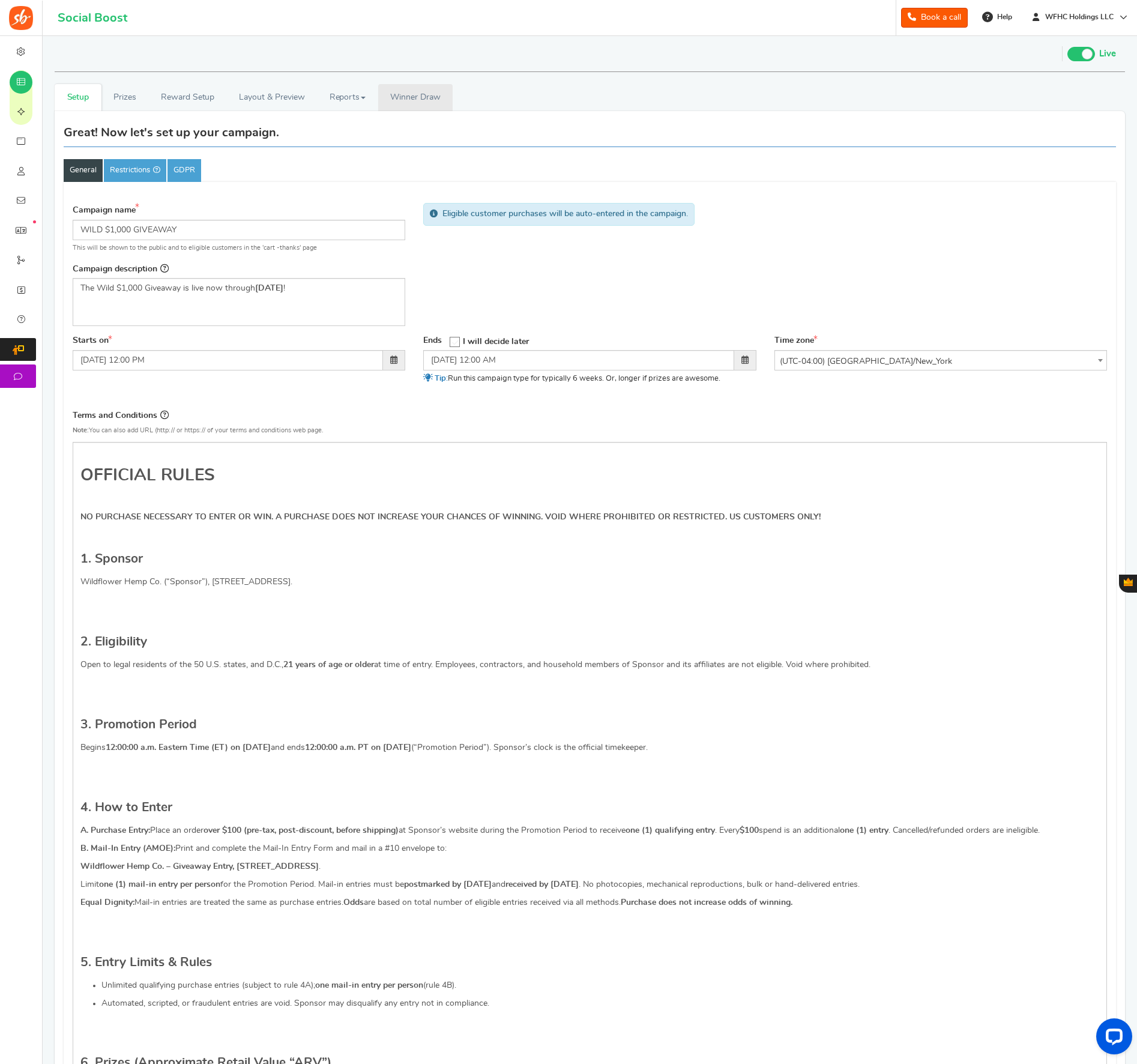
click at [405, 98] on span "Winner Draw" at bounding box center [415, 98] width 50 height 12
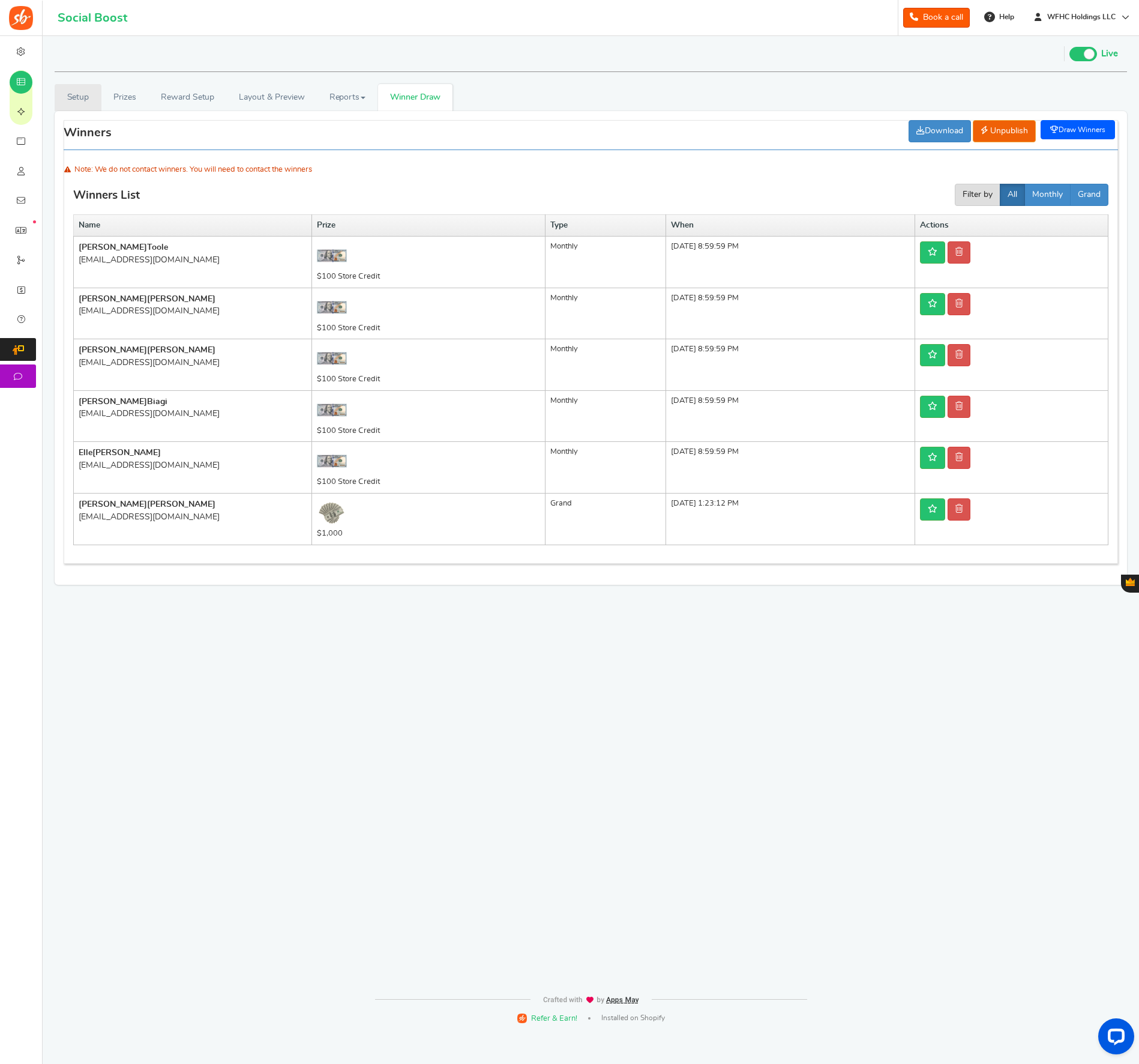
click at [86, 97] on link "Setup" at bounding box center [78, 97] width 47 height 27
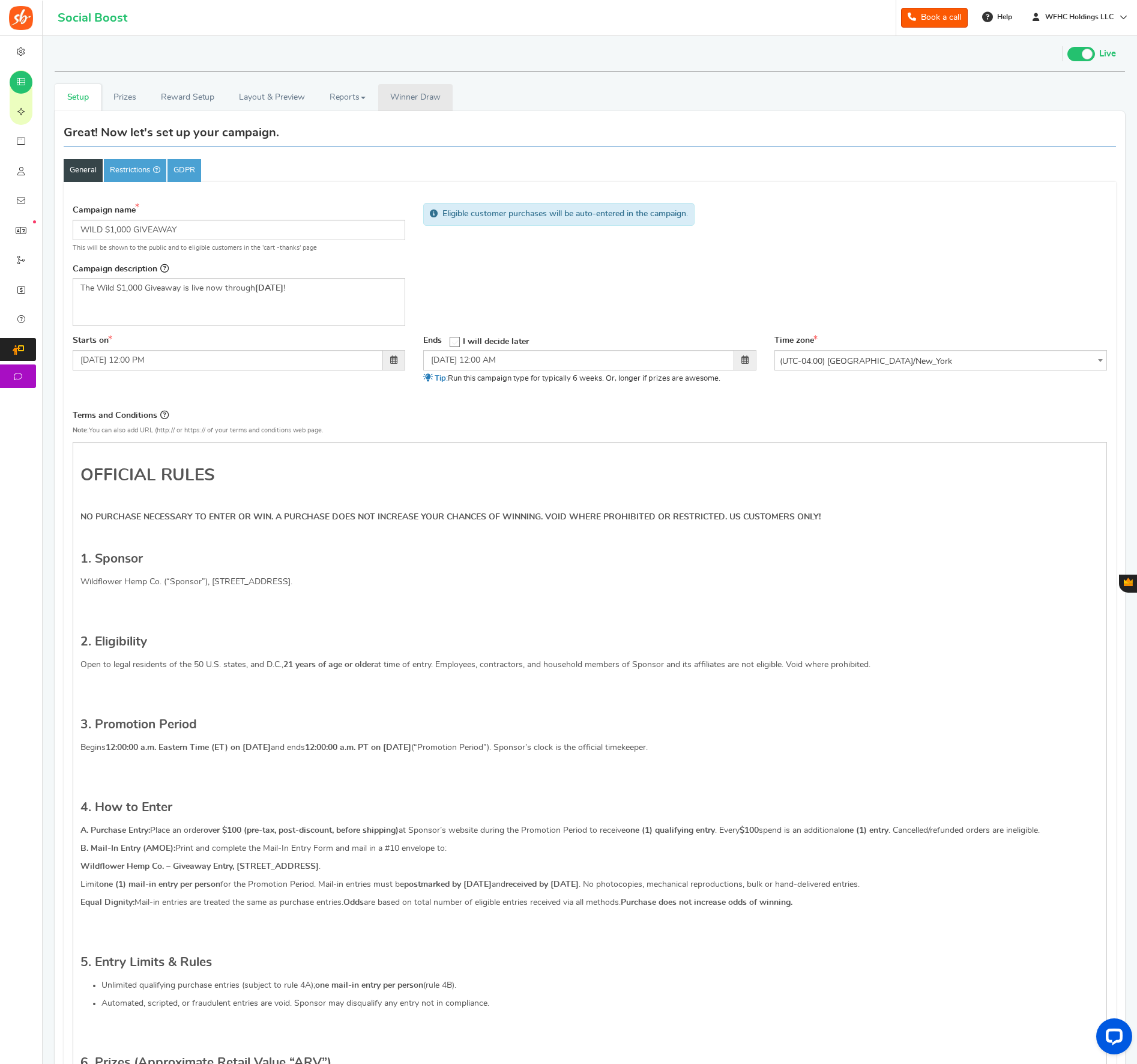
click at [392, 98] on span "Winner Draw" at bounding box center [415, 98] width 50 height 12
